Goal: Use online tool/utility: Utilize a website feature to perform a specific function

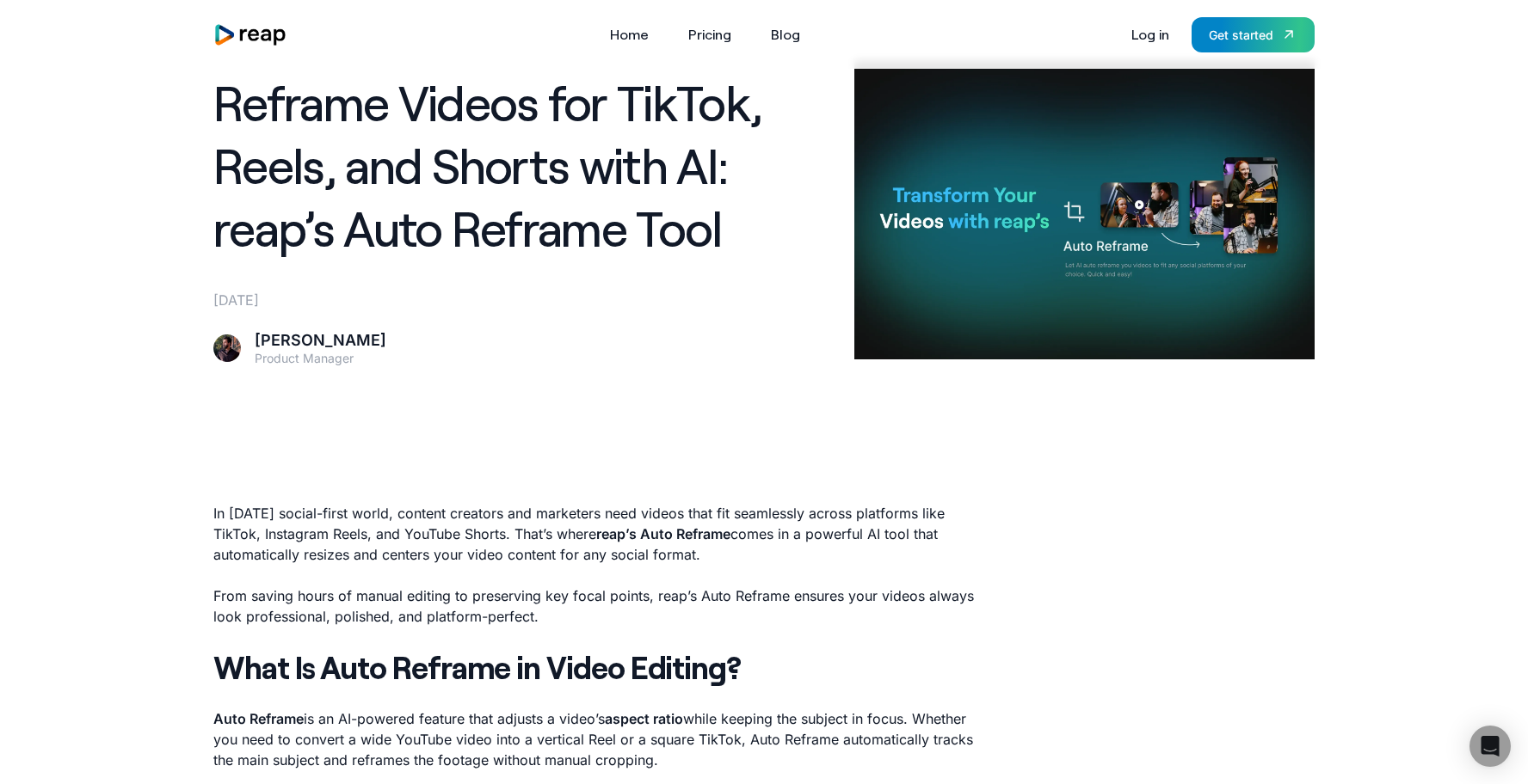
scroll to position [77, 0]
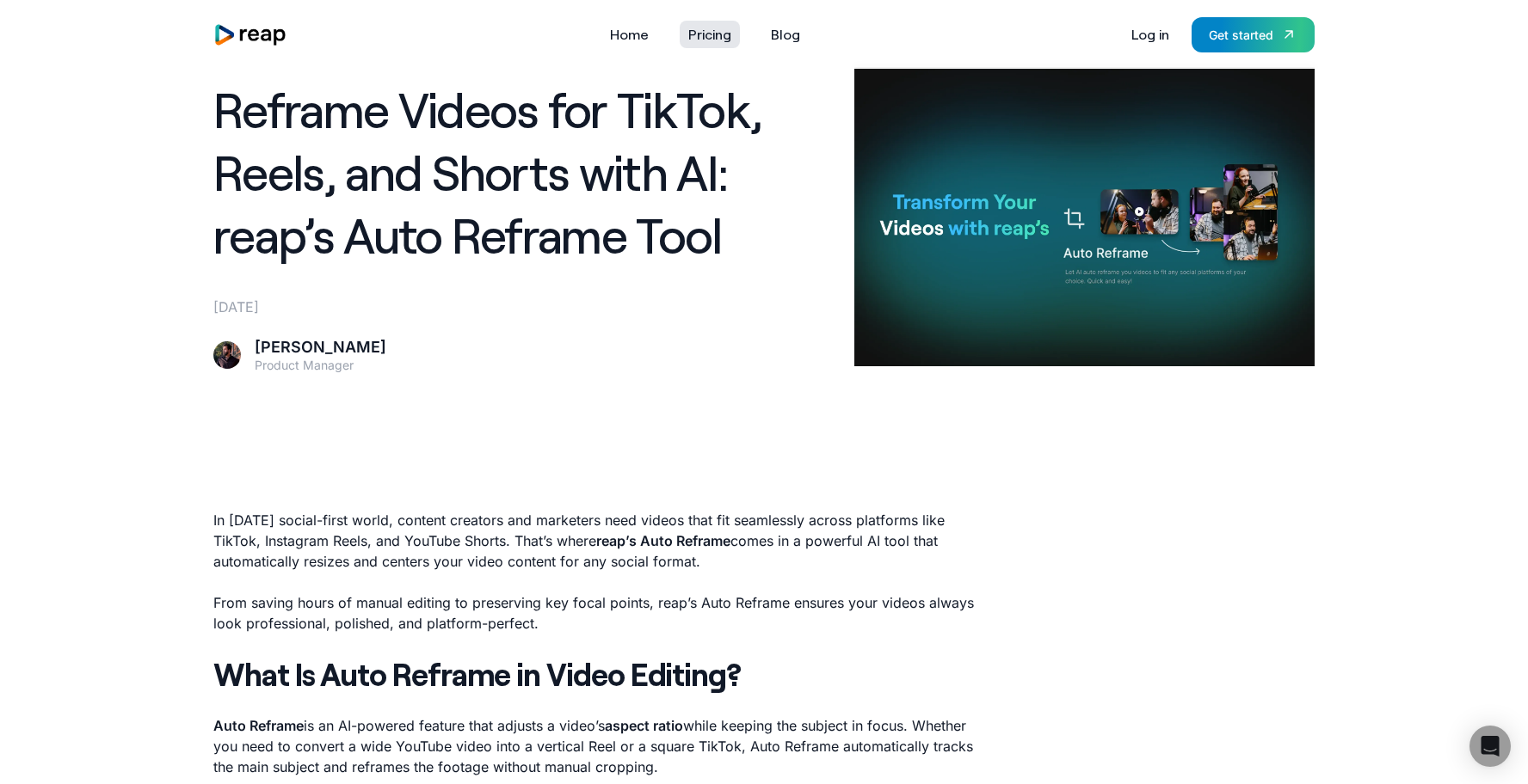
click at [726, 35] on link "Pricing" at bounding box center [710, 35] width 60 height 28
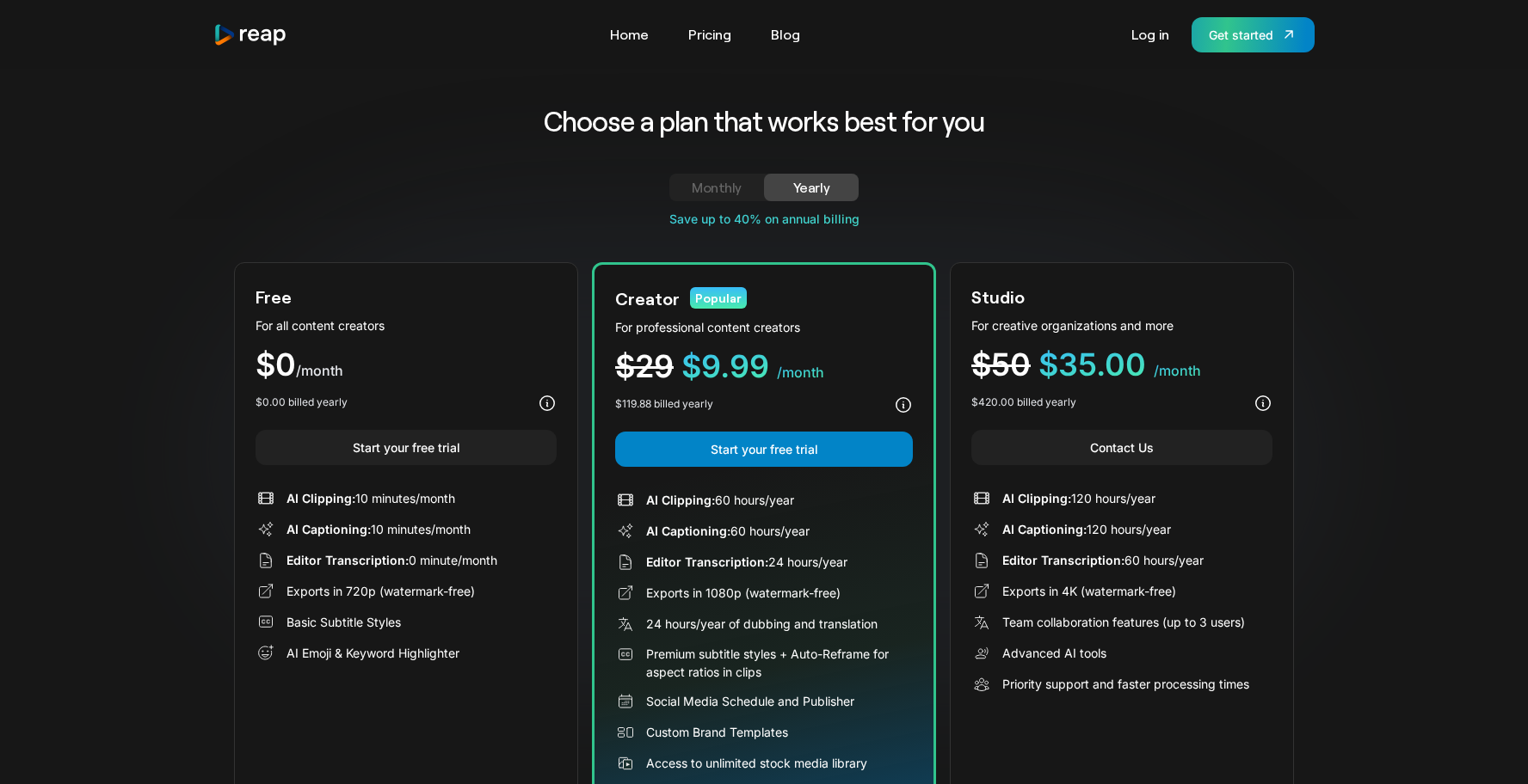
click at [1253, 44] on link "Get started" at bounding box center [1252, 35] width 123 height 35
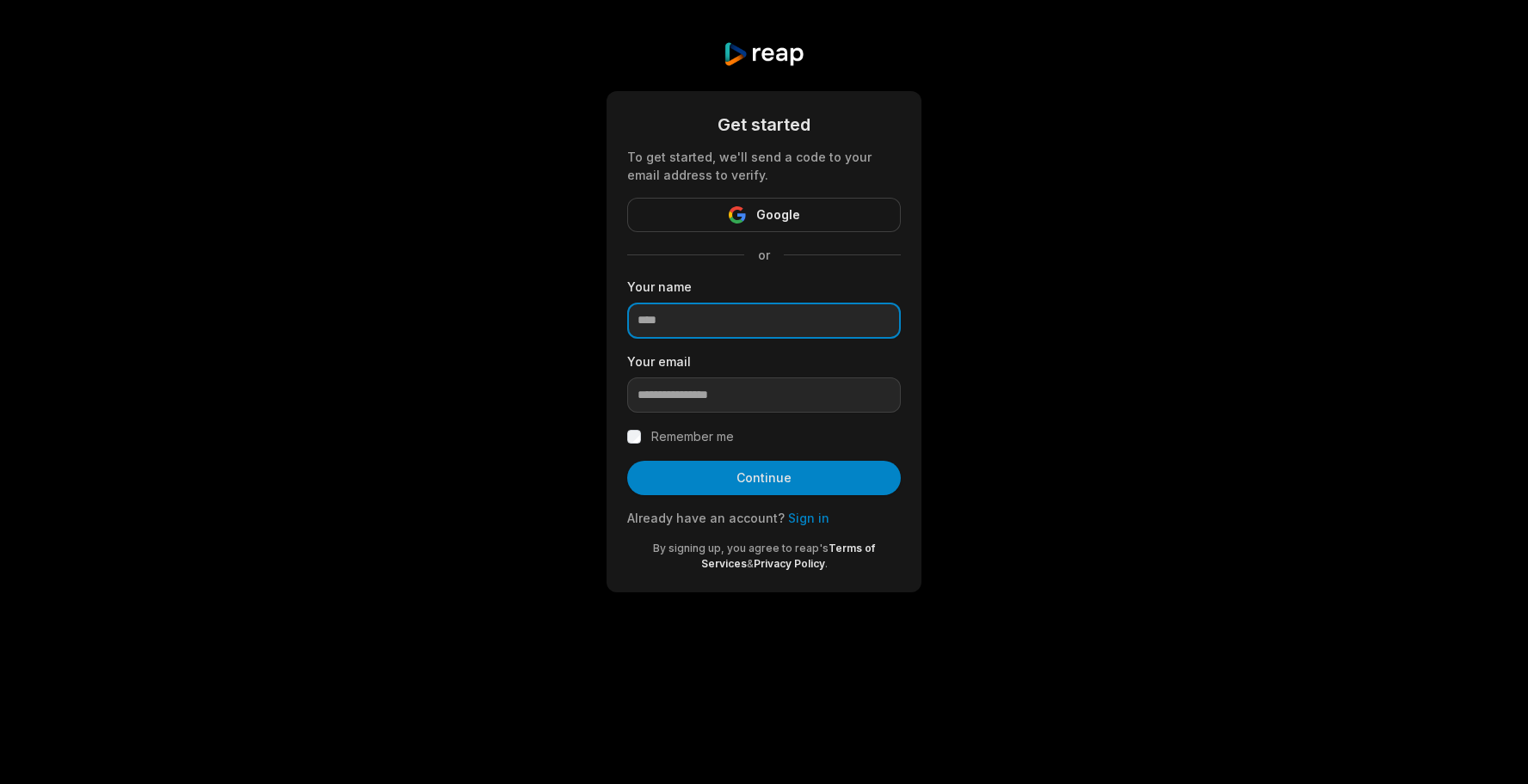
click at [736, 320] on input at bounding box center [764, 321] width 274 height 36
click at [713, 203] on button "Google" at bounding box center [764, 215] width 274 height 35
click at [720, 216] on button "Google" at bounding box center [764, 215] width 274 height 35
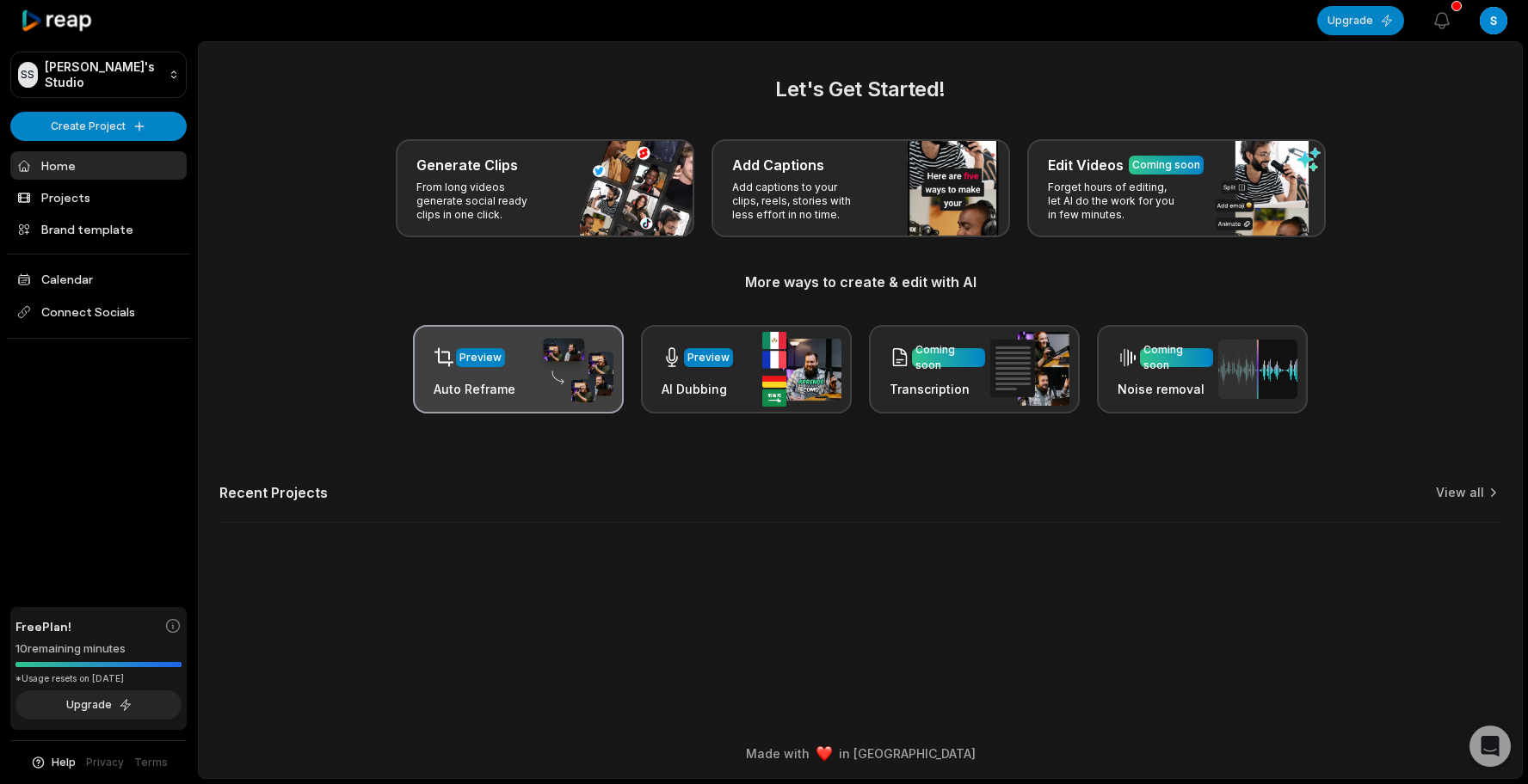
click at [531, 357] on div "Preview Auto Reframe" at bounding box center [518, 369] width 211 height 89
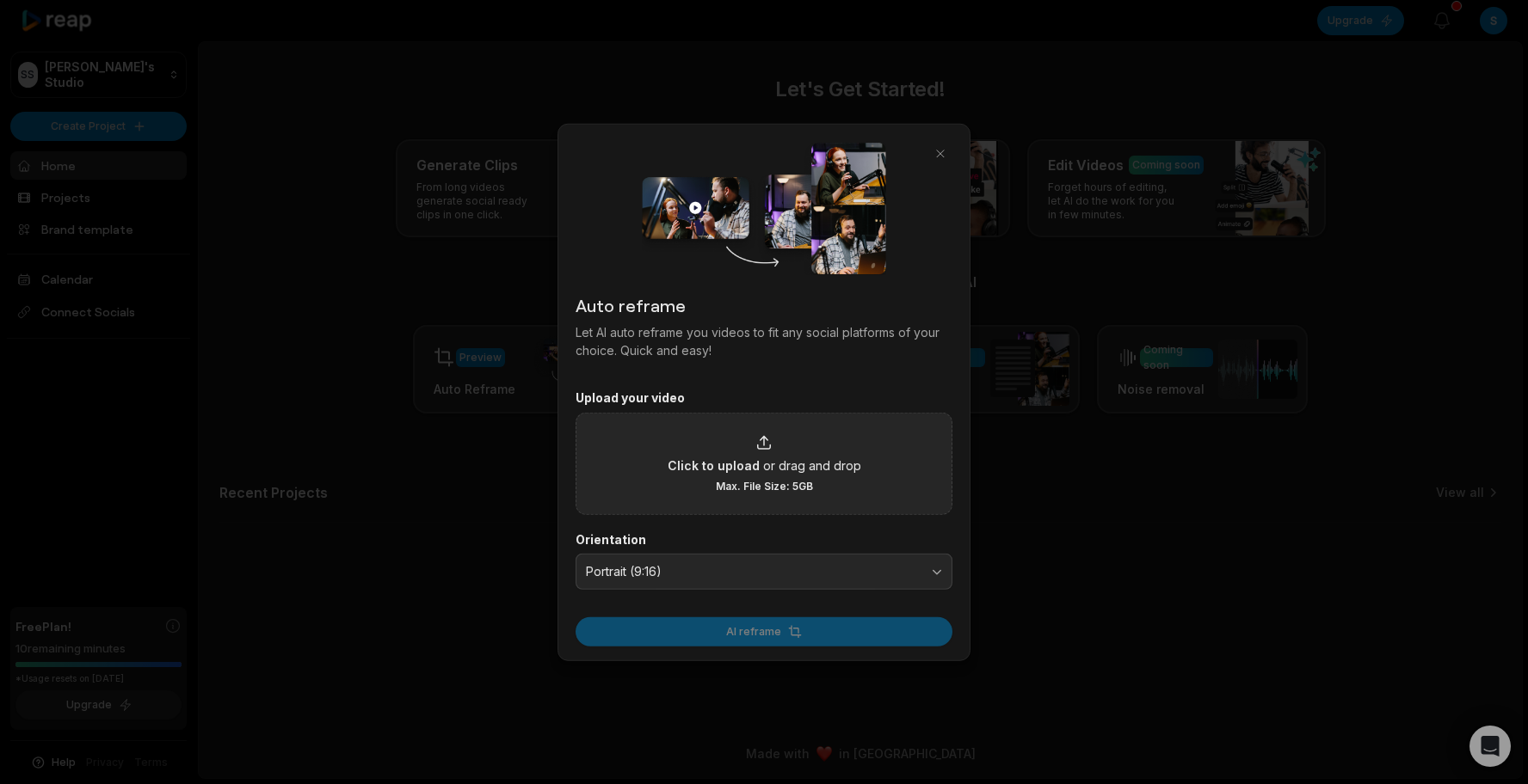
click at [809, 465] on span "or drag and drop" at bounding box center [812, 465] width 98 height 18
click at [0, 0] on input "Click to upload or drag and drop Max. File Size: 5GB" at bounding box center [0, 0] width 0 height 0
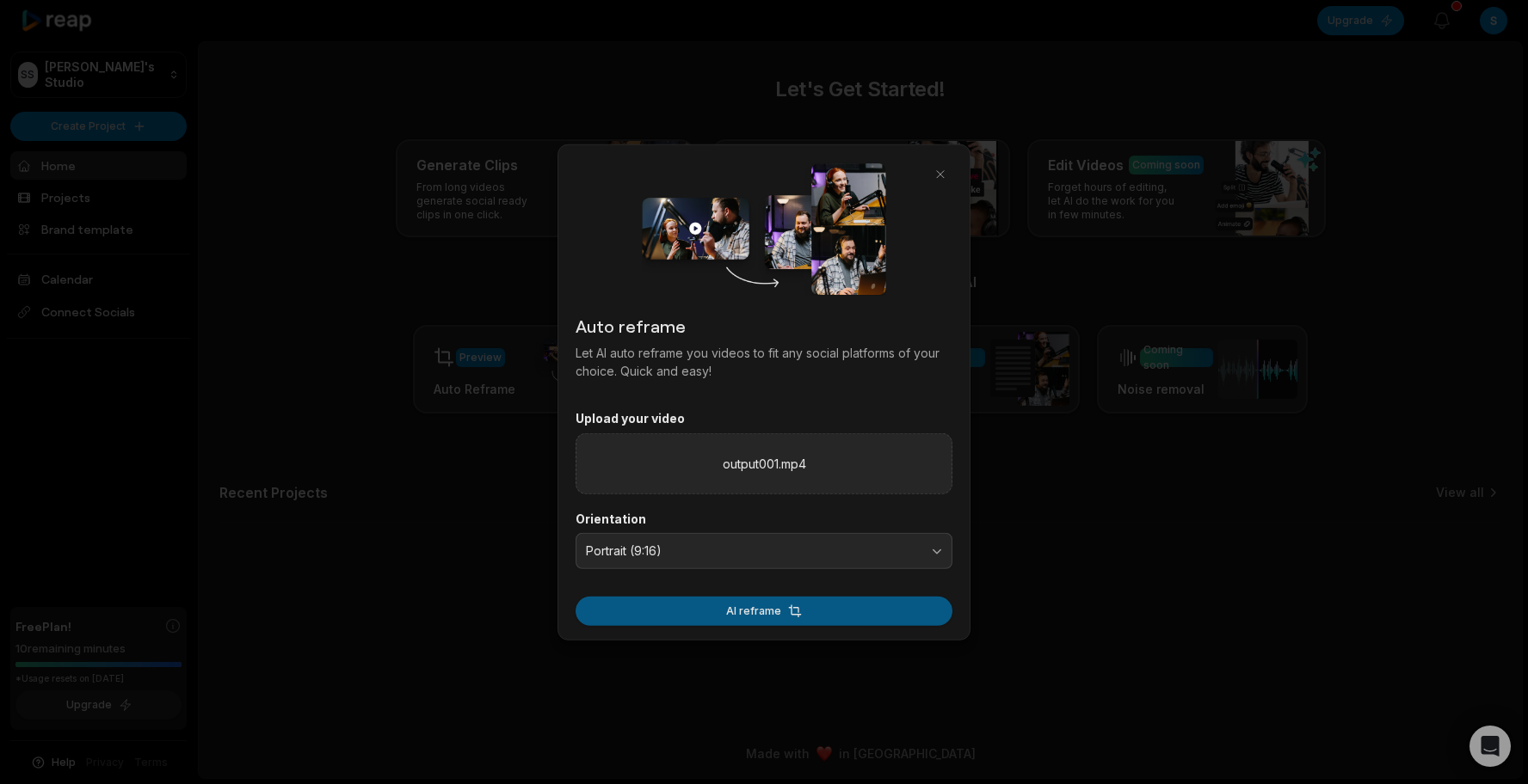
click at [805, 613] on button "AI reframe" at bounding box center [764, 610] width 377 height 29
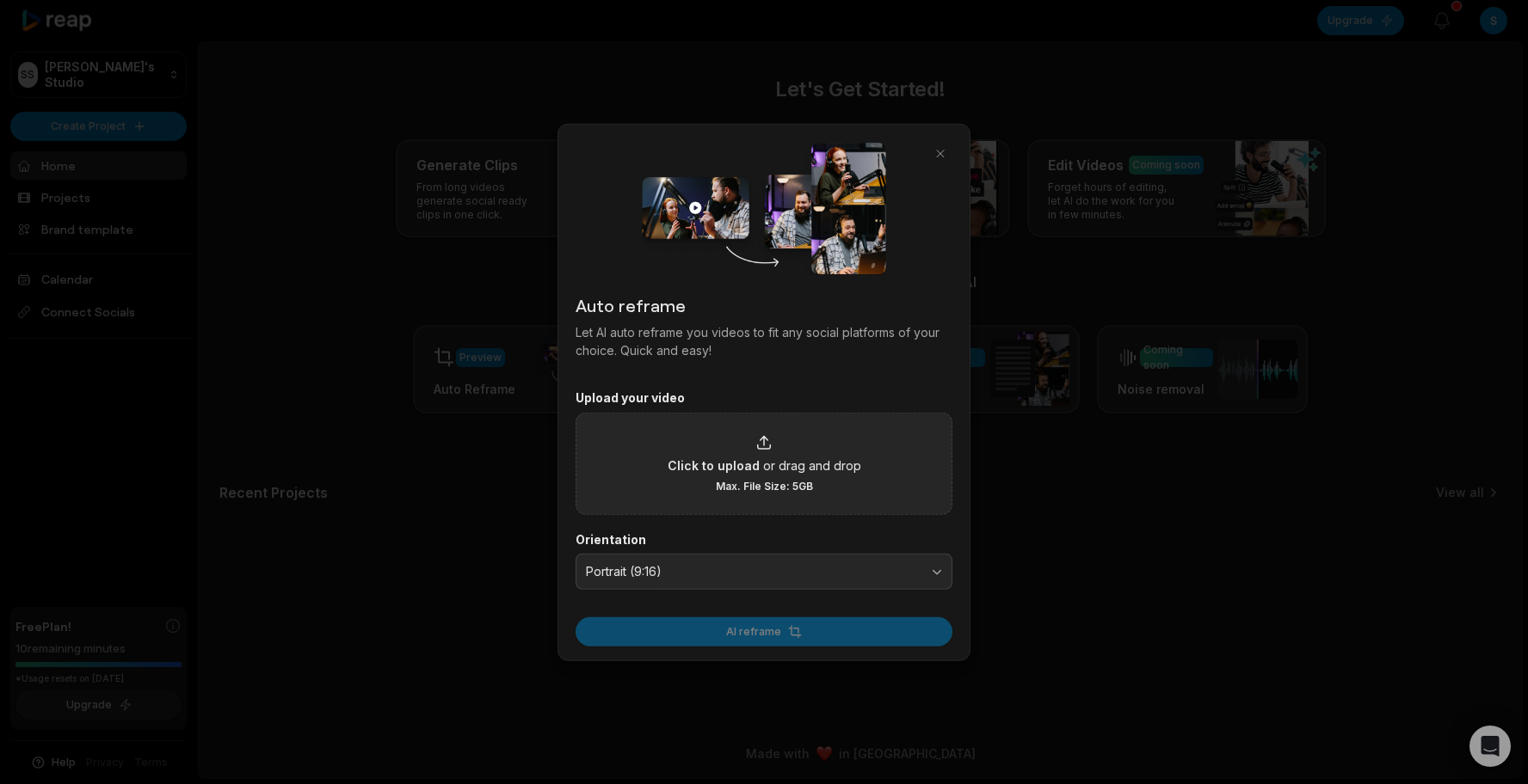
click at [840, 458] on span "or drag and drop" at bounding box center [812, 465] width 98 height 18
click at [0, 0] on input "Click to upload or drag and drop Max. File Size: 5GB" at bounding box center [0, 0] width 0 height 0
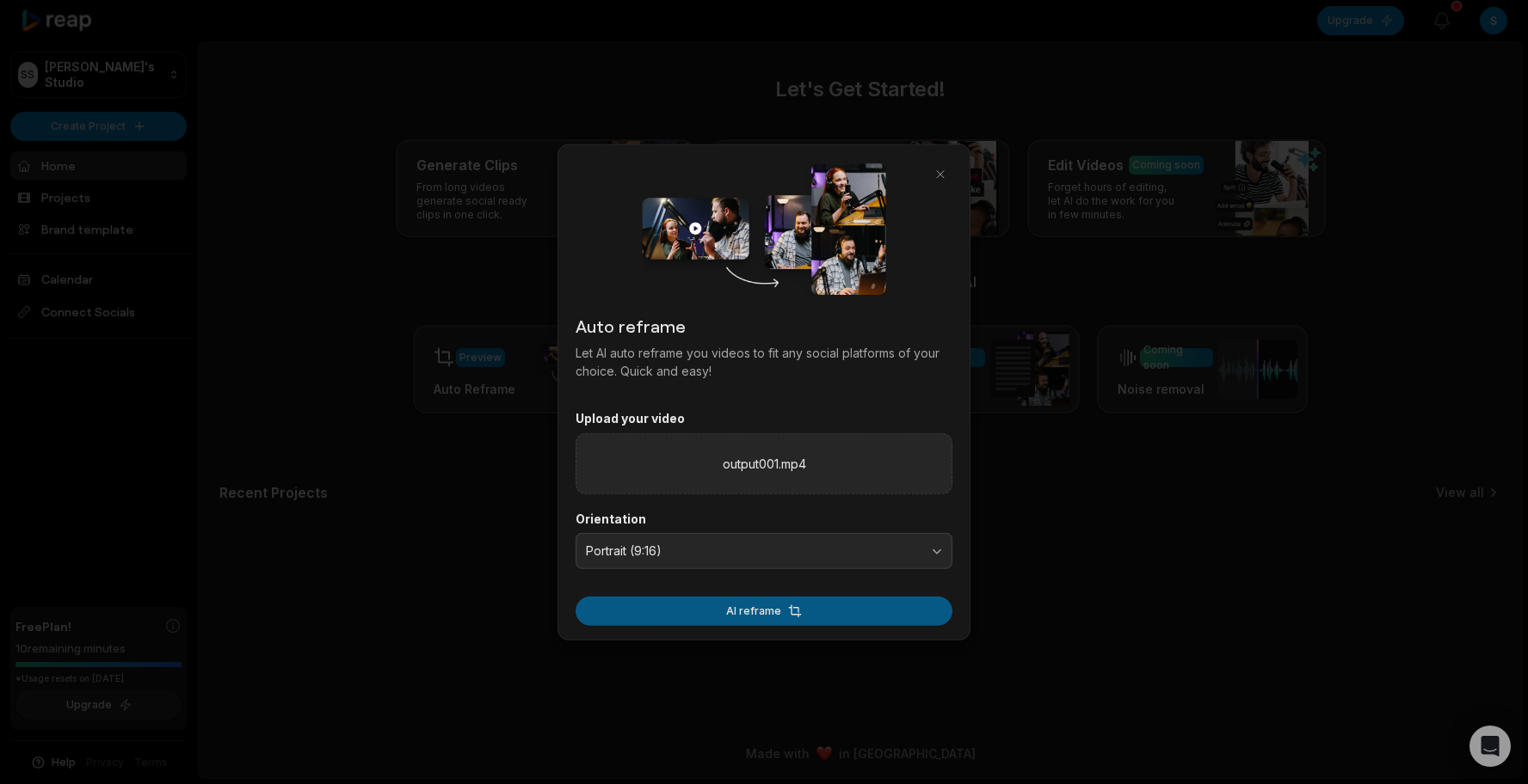
click at [829, 606] on button "AI reframe" at bounding box center [764, 610] width 377 height 29
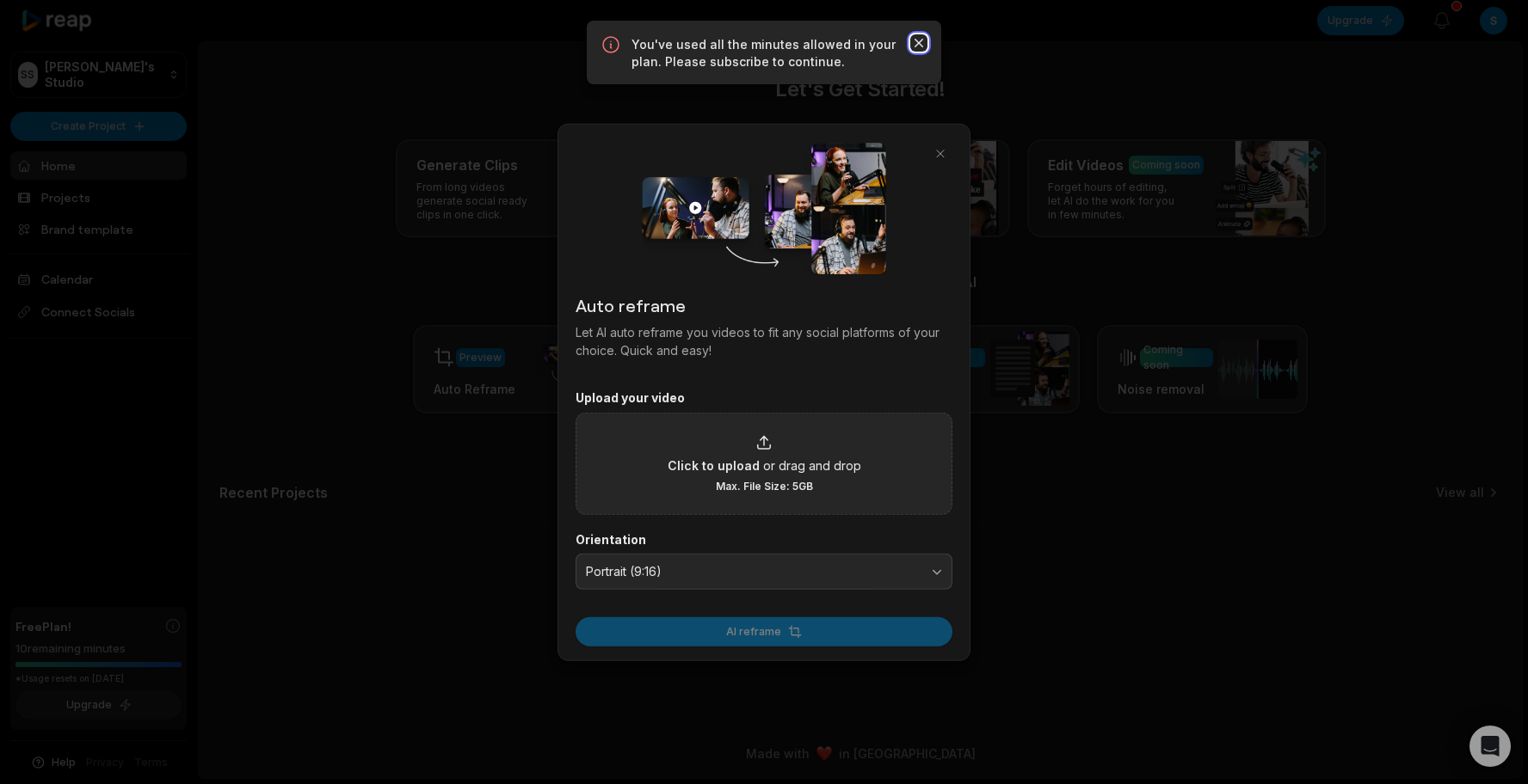
click at [921, 47] on icon "button" at bounding box center [919, 43] width 17 height 17
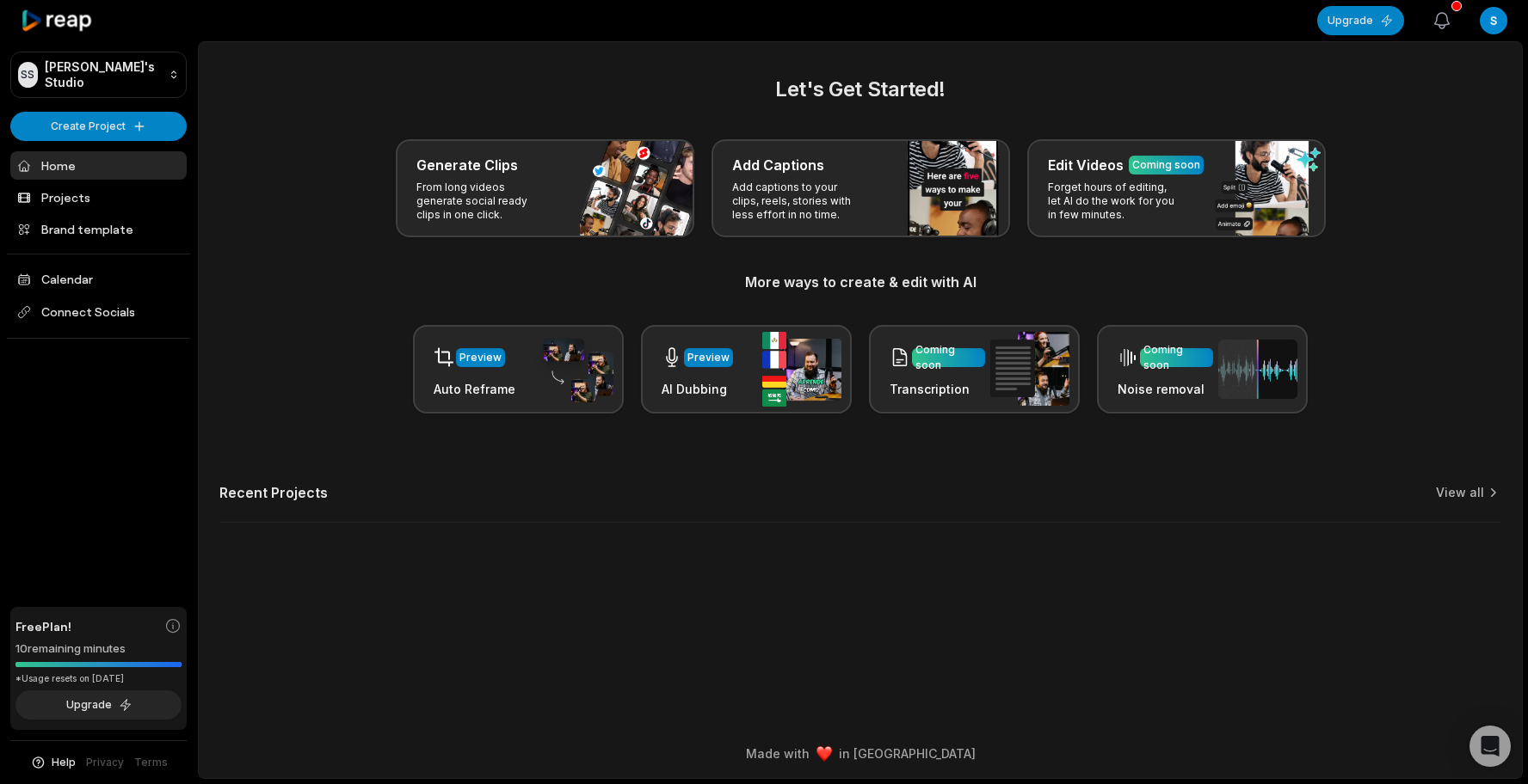
click at [1436, 28] on icon "button" at bounding box center [1442, 21] width 21 height 21
click at [1447, 18] on icon "button" at bounding box center [1442, 21] width 15 height 16
click at [1442, 23] on icon "button" at bounding box center [1442, 21] width 21 height 21
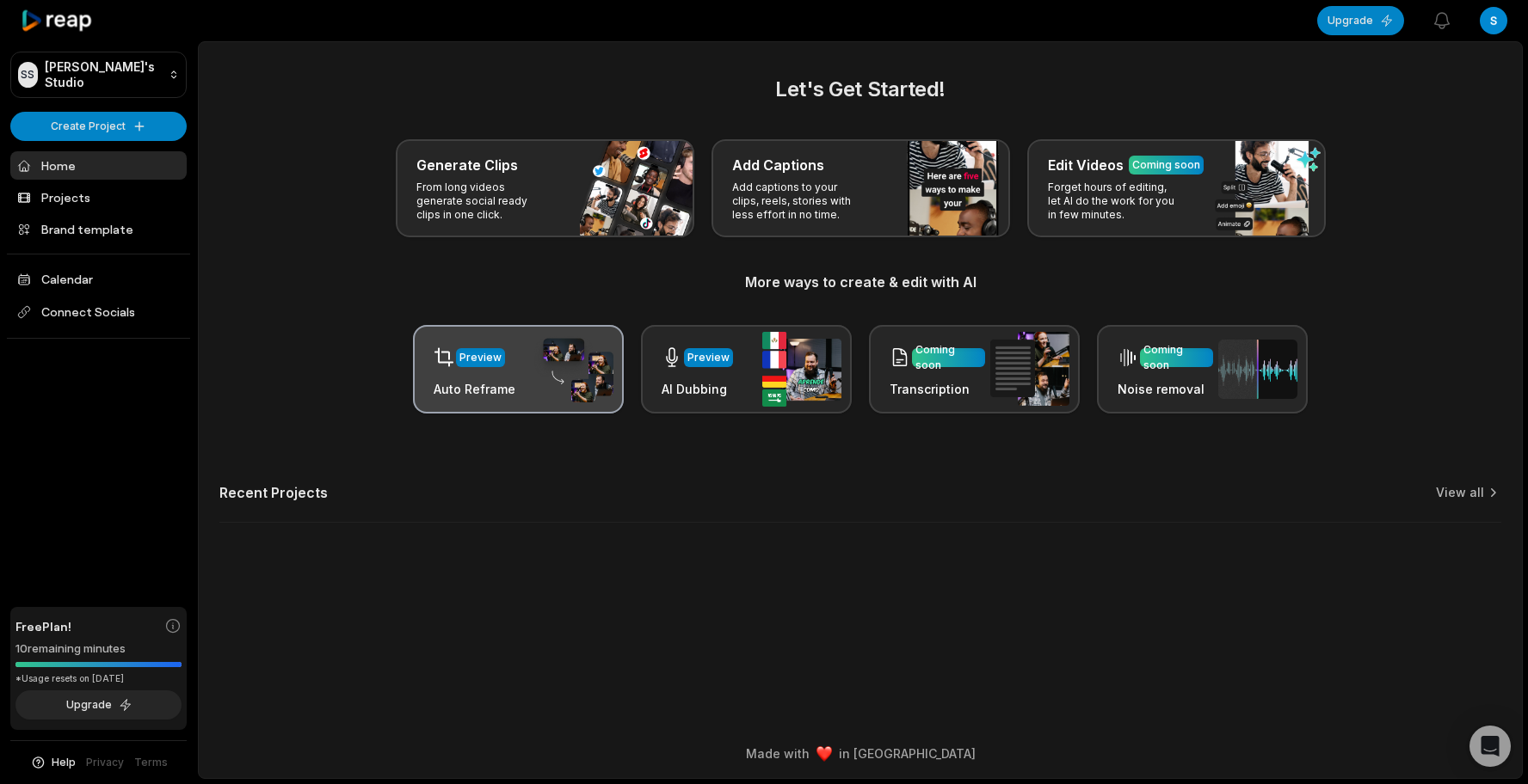
click at [510, 374] on div "Preview" at bounding box center [474, 357] width 82 height 35
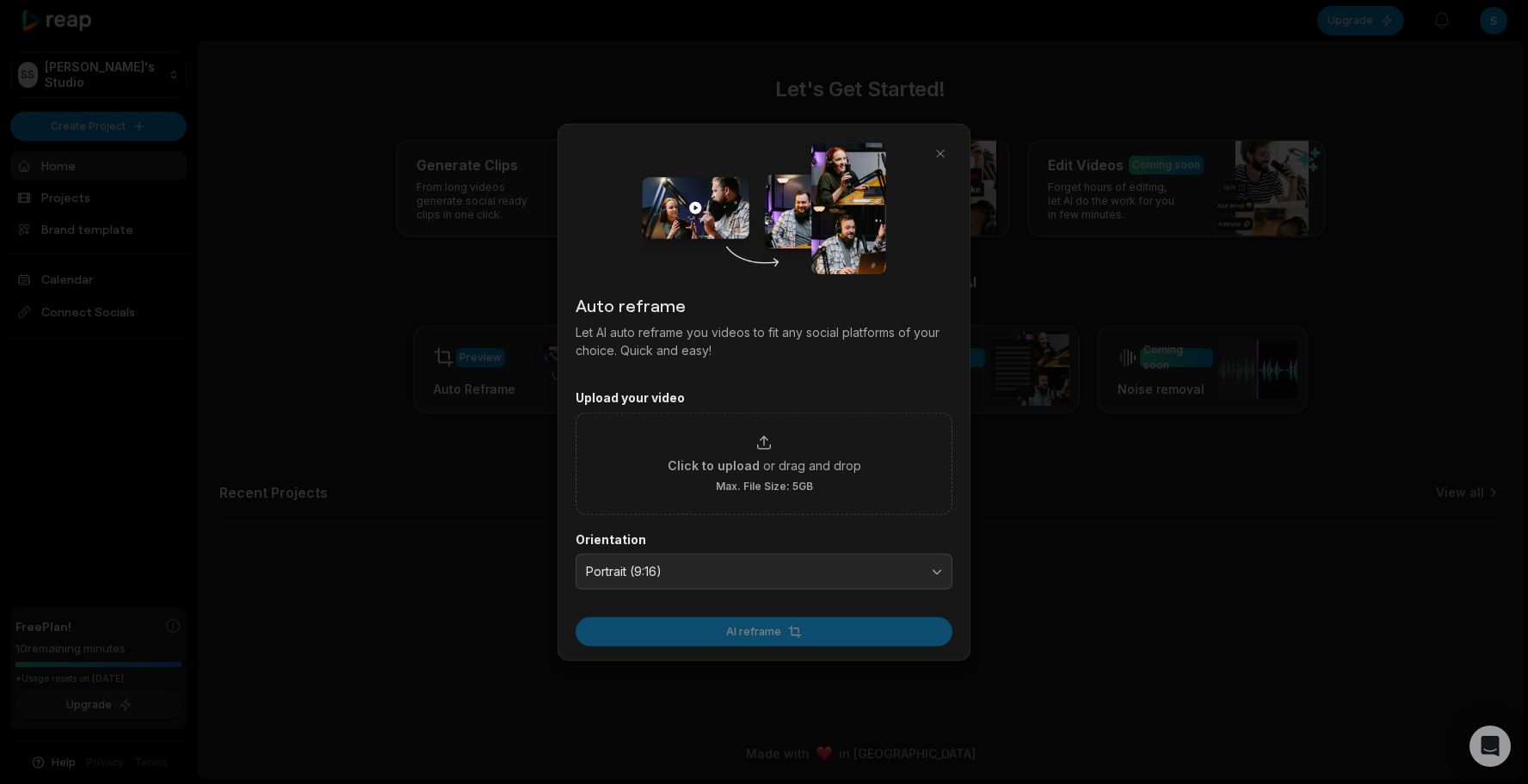
click at [768, 516] on form "Upload your video Click to upload or drag and drop Max. File Size: 5GB Orientat…" at bounding box center [764, 518] width 377 height 256
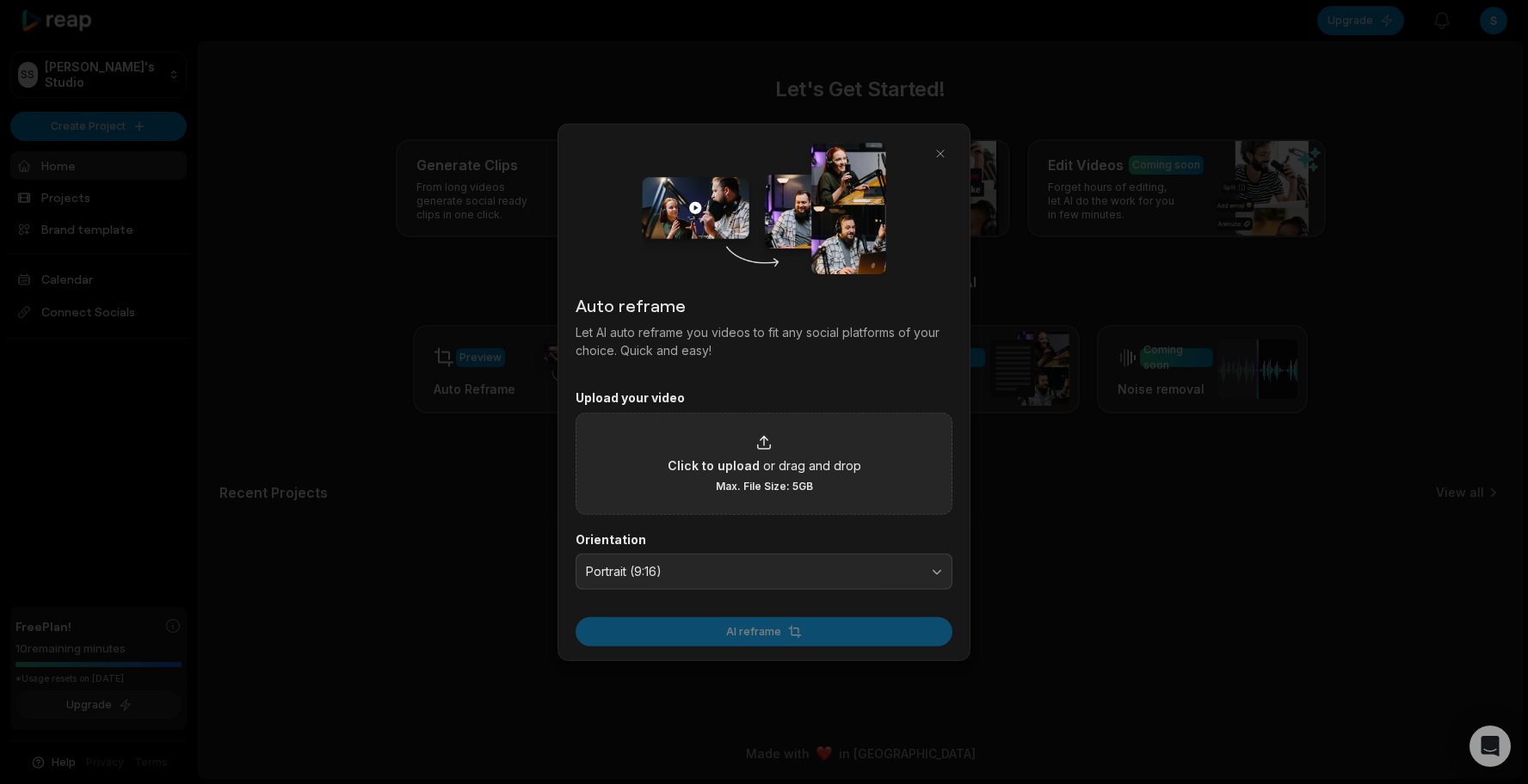
click at [751, 444] on div "Click to upload or drag and drop Max. File Size: 5GB" at bounding box center [764, 463] width 193 height 60
click at [0, 0] on input "Click to upload or drag and drop Max. File Size: 5GB" at bounding box center [0, 0] width 0 height 0
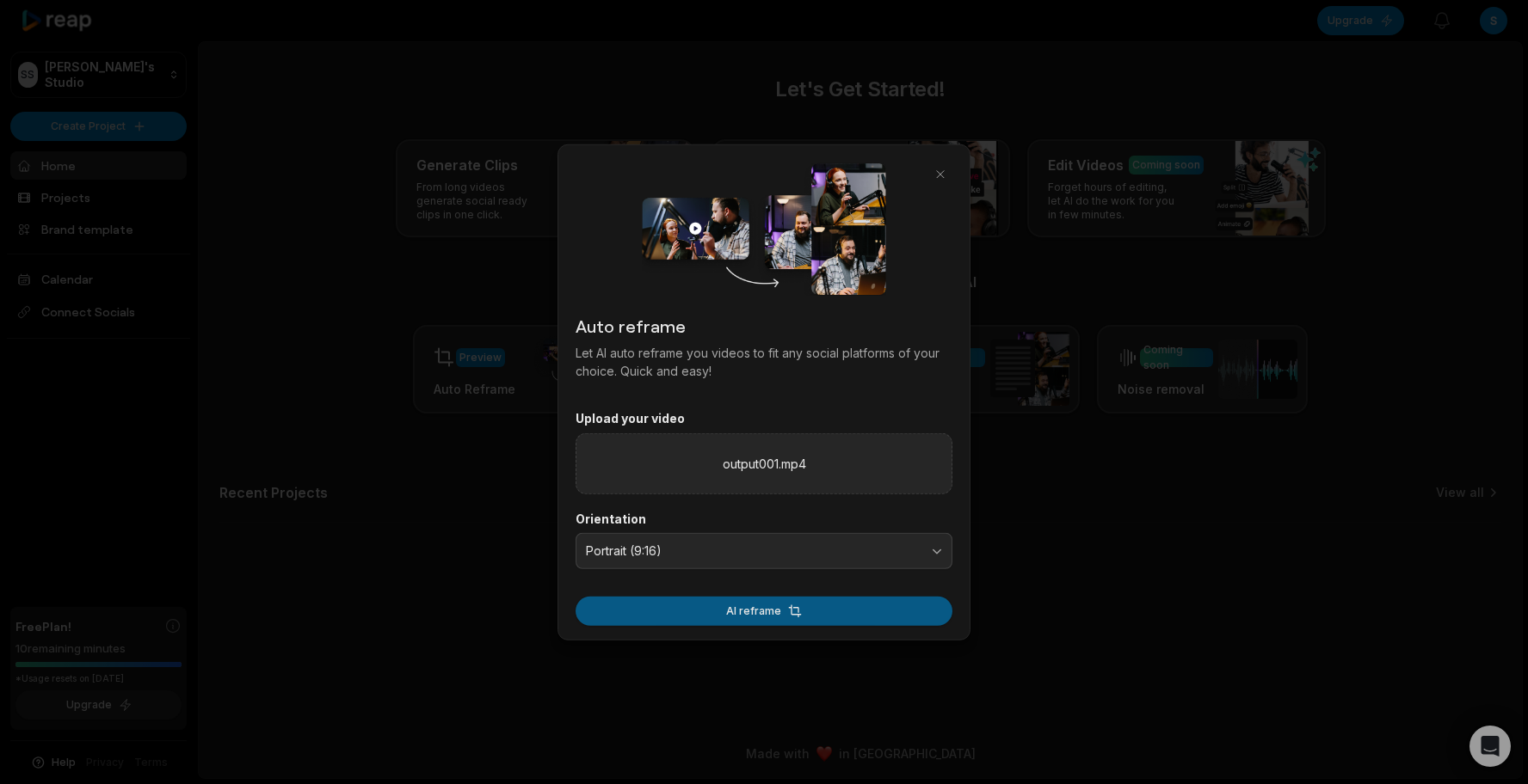
click at [776, 609] on button "AI reframe" at bounding box center [764, 610] width 377 height 29
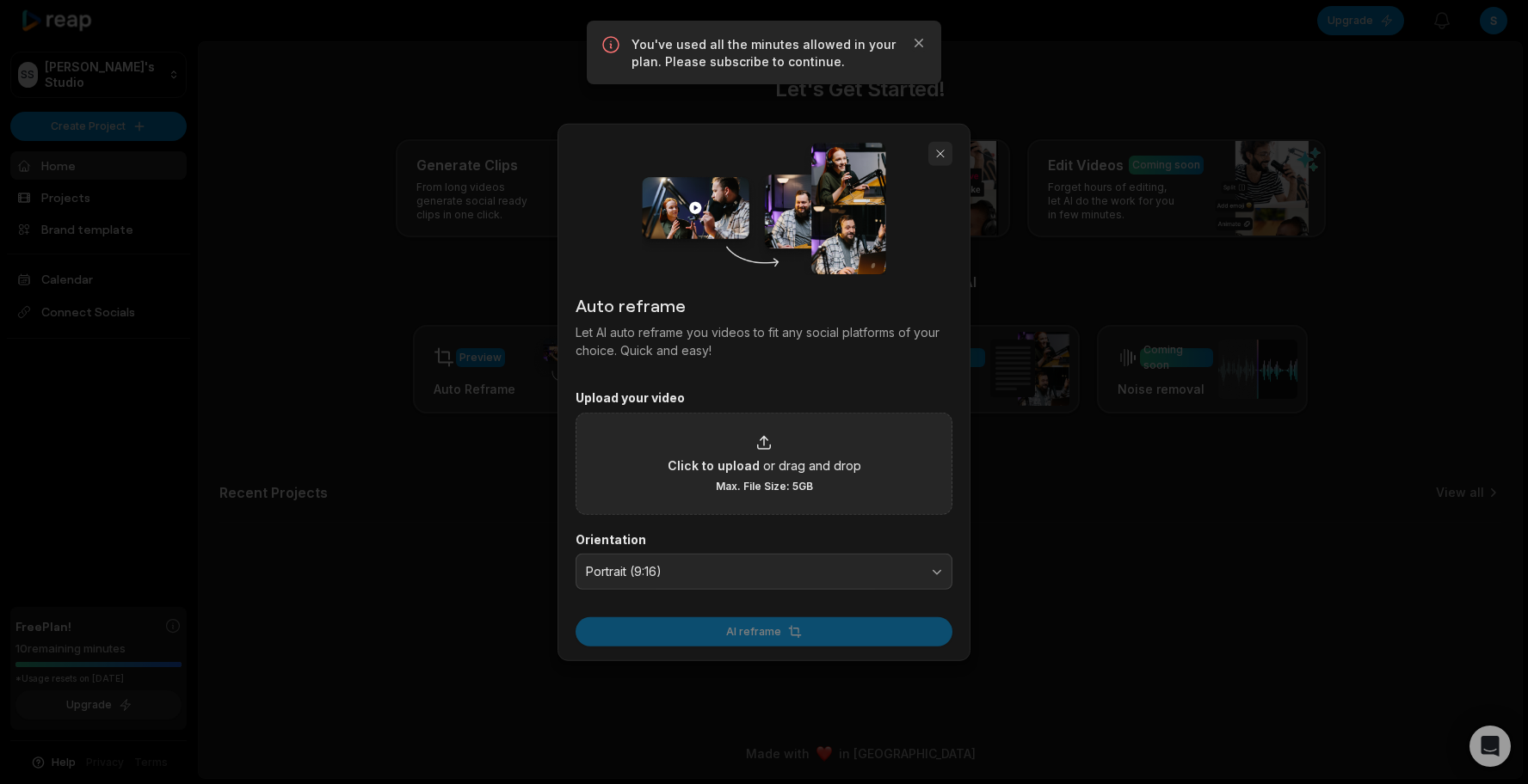
click at [947, 152] on button "button" at bounding box center [941, 154] width 24 height 24
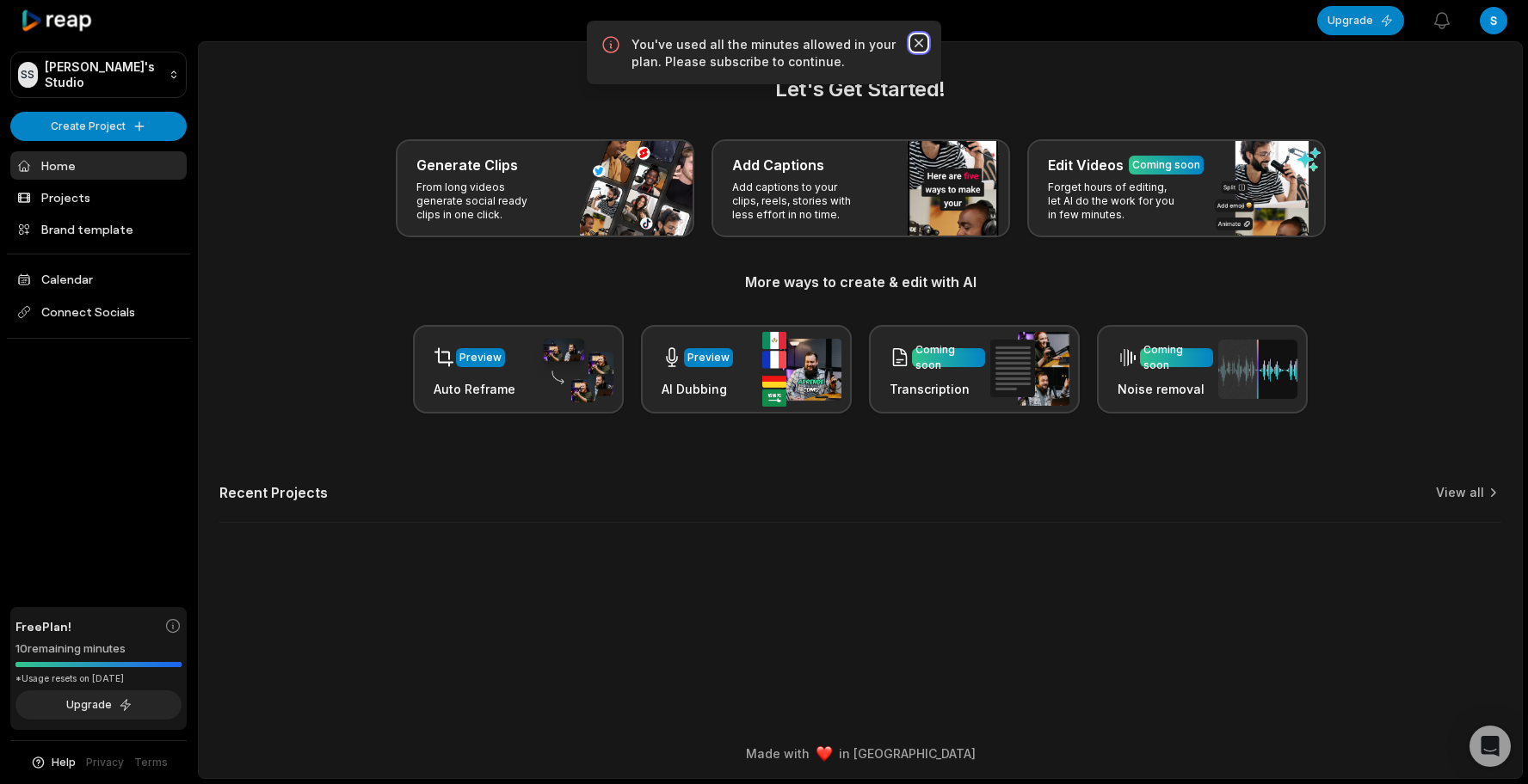
click at [920, 41] on icon "button" at bounding box center [919, 43] width 9 height 9
